Goal: Find specific page/section: Locate item on page

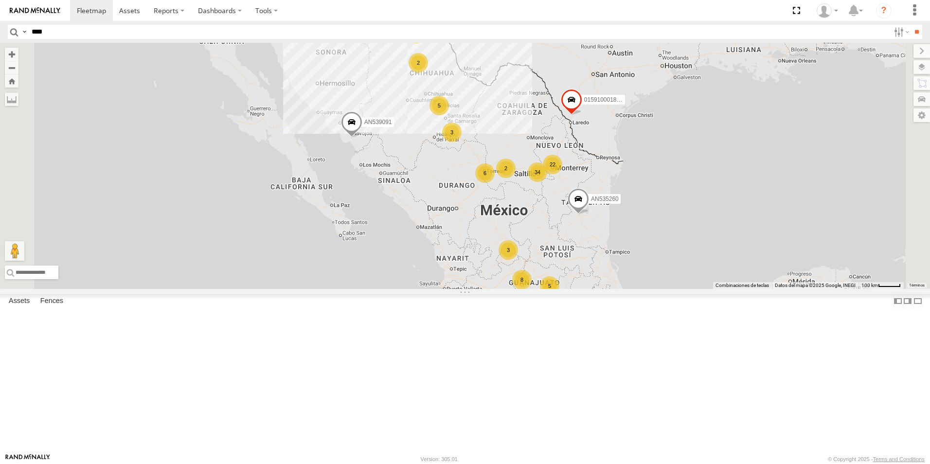
type input "****"
click at [911, 25] on input "**" at bounding box center [916, 32] width 11 height 14
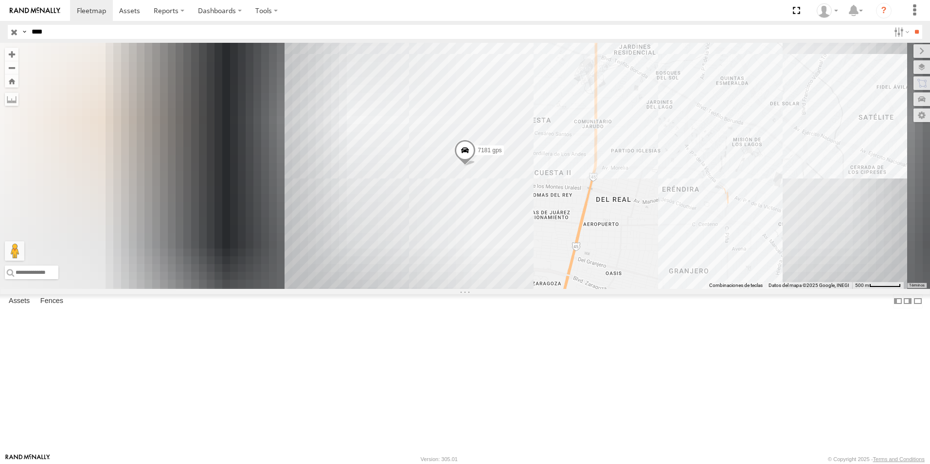
click at [0, 0] on div "Locales" at bounding box center [0, 0] width 0 height 0
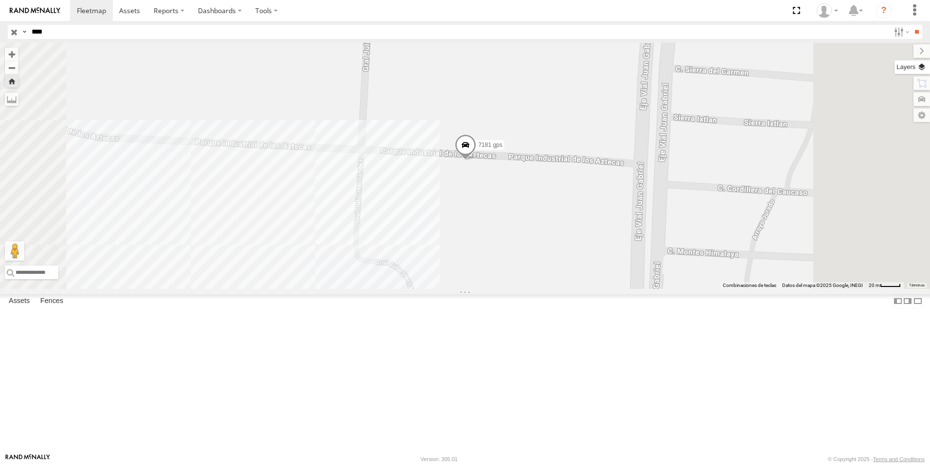
click at [920, 70] on label at bounding box center [911, 67] width 35 height 14
click at [0, 0] on label at bounding box center [0, 0] width 0 height 0
click at [0, 0] on span "Satellite + Roadmap" at bounding box center [0, 0] width 0 height 0
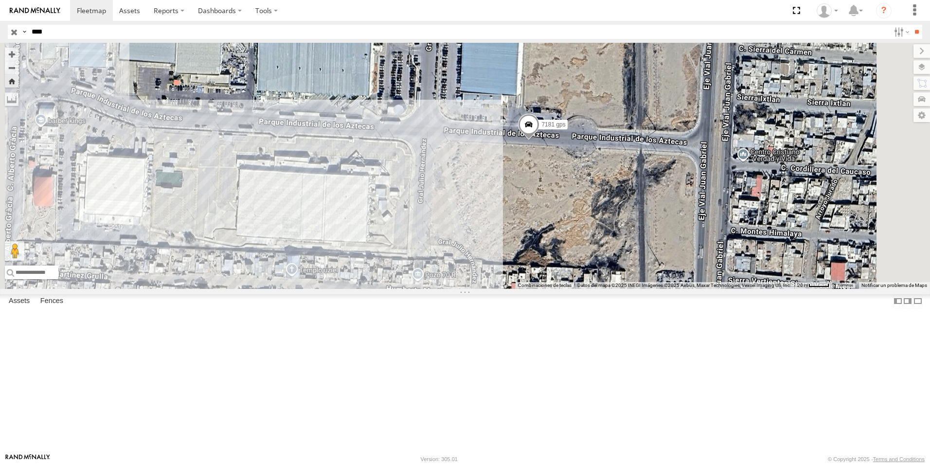
drag, startPoint x: 615, startPoint y: 287, endPoint x: 679, endPoint y: 265, distance: 67.6
click at [679, 265] on div "7181 gps" at bounding box center [465, 166] width 930 height 246
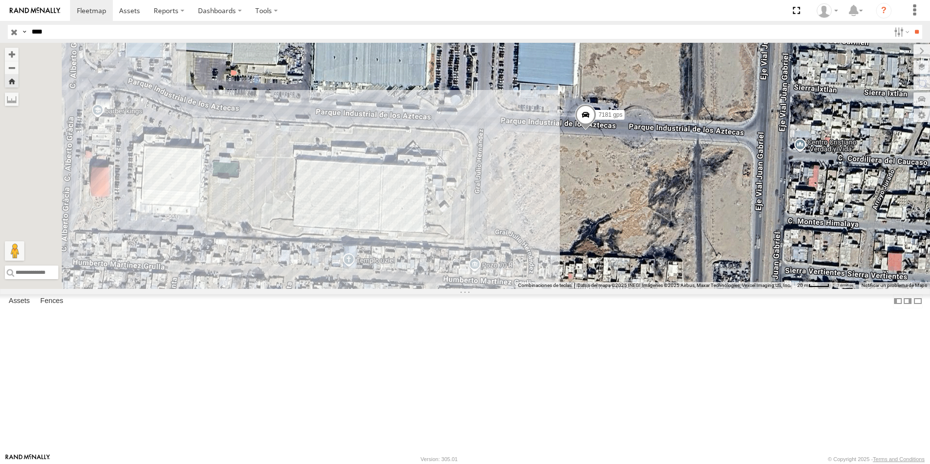
drag, startPoint x: 488, startPoint y: 259, endPoint x: 547, endPoint y: 249, distance: 60.2
click at [547, 249] on div "7181 gps" at bounding box center [465, 166] width 930 height 246
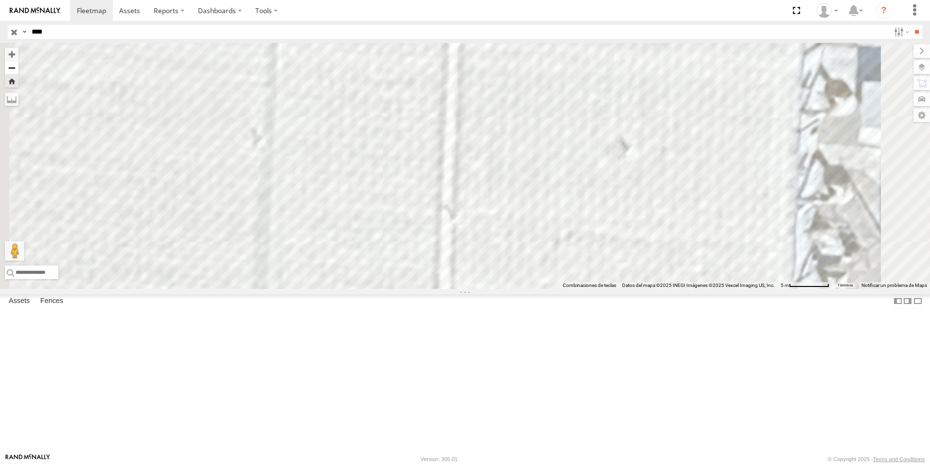
click at [18, 72] on button "Zoom out" at bounding box center [12, 68] width 14 height 14
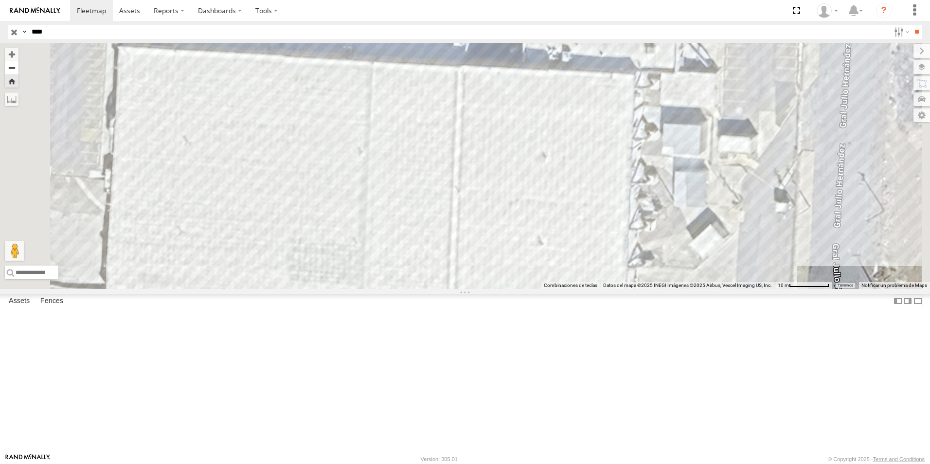
click at [18, 72] on button "Zoom out" at bounding box center [12, 68] width 14 height 14
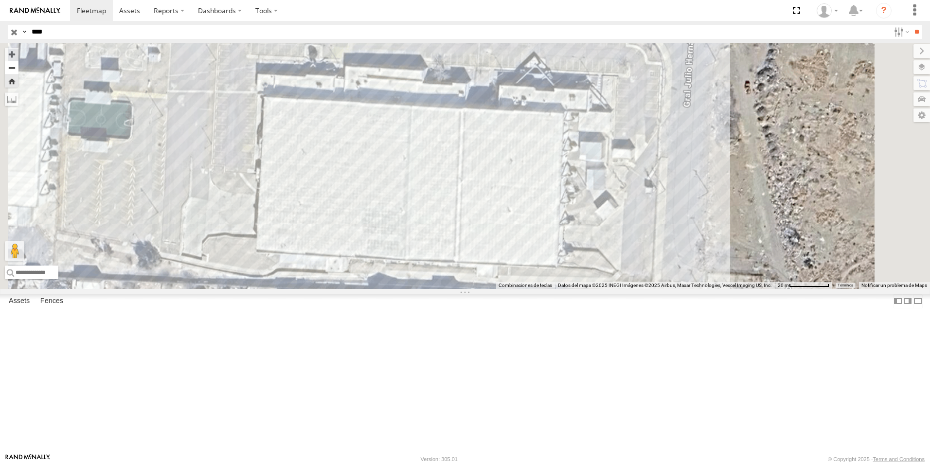
click at [18, 72] on button "Zoom out" at bounding box center [12, 68] width 14 height 14
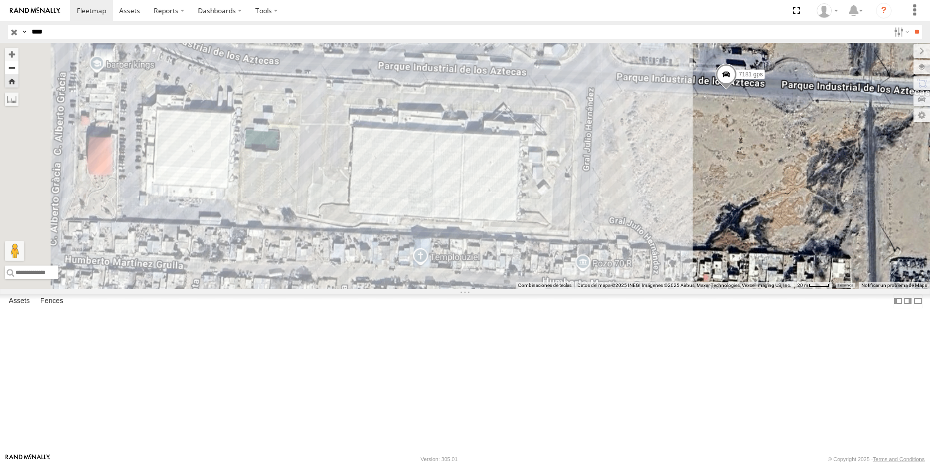
click at [18, 72] on button "Zoom out" at bounding box center [12, 68] width 14 height 14
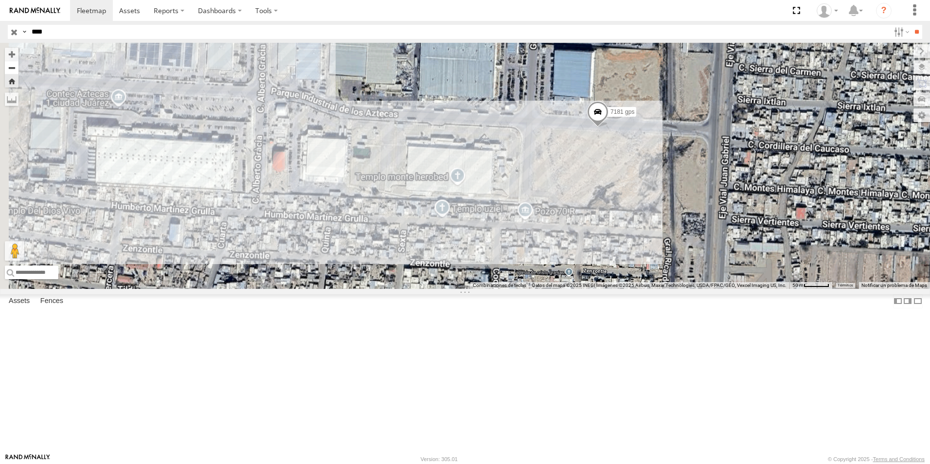
click at [18, 72] on button "Zoom out" at bounding box center [12, 68] width 14 height 14
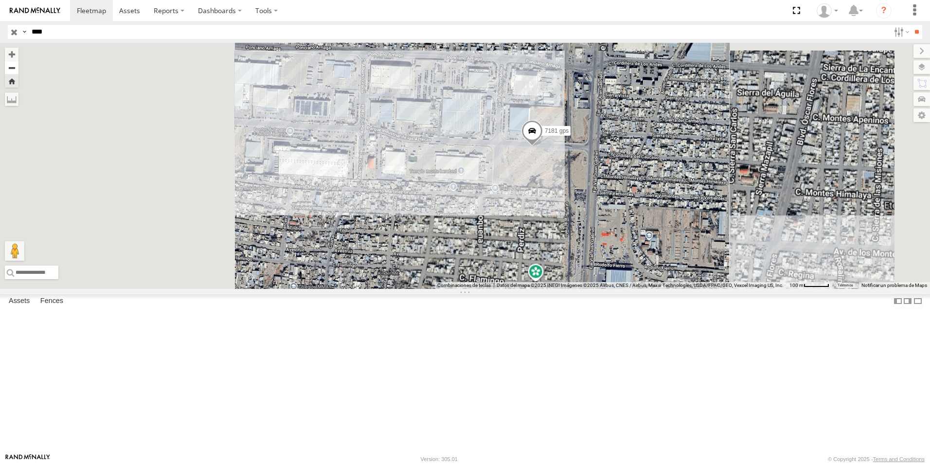
click at [18, 72] on button "Zoom out" at bounding box center [12, 68] width 14 height 14
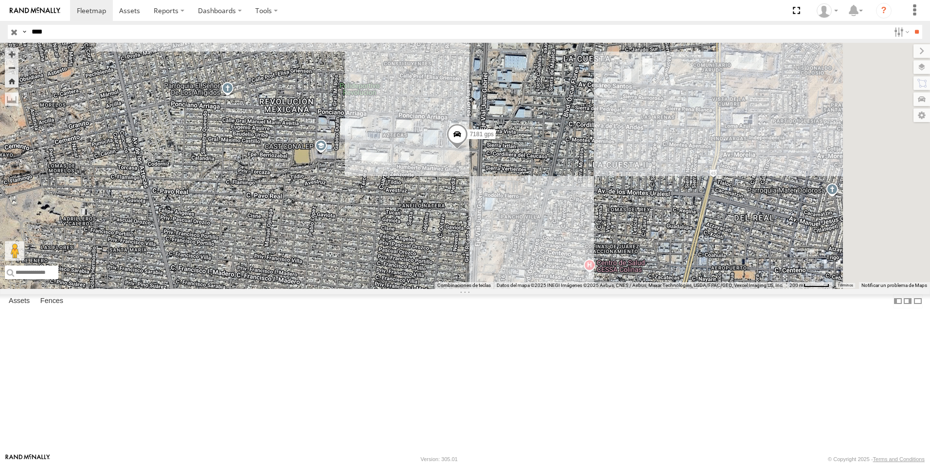
drag, startPoint x: 518, startPoint y: 267, endPoint x: 457, endPoint y: 246, distance: 64.4
click at [458, 246] on div "7181 gps" at bounding box center [465, 166] width 930 height 246
